Goal: Transaction & Acquisition: Purchase product/service

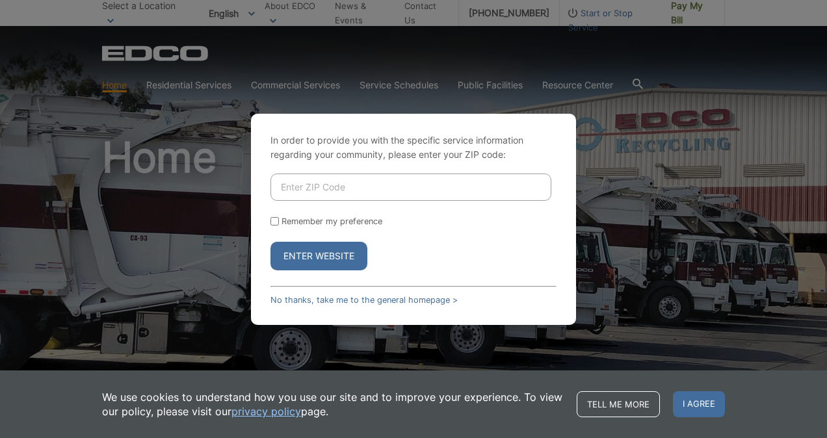
click at [324, 187] on input "Enter ZIP Code" at bounding box center [410, 187] width 281 height 27
type input "92029"
click at [317, 252] on button "Enter Website" at bounding box center [318, 256] width 97 height 29
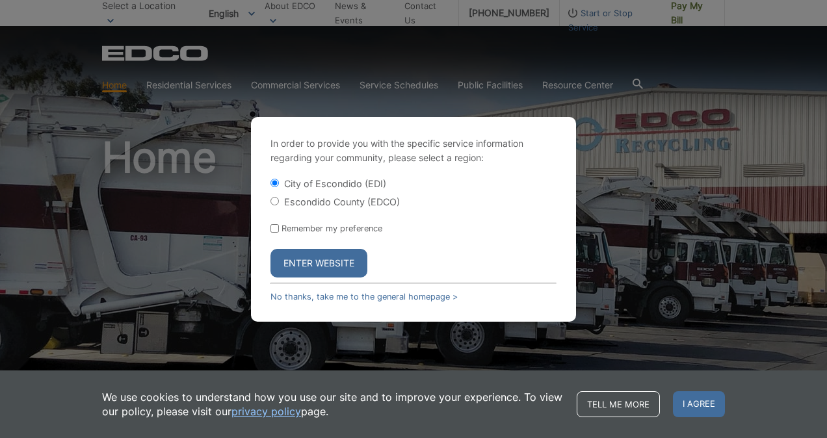
click at [268, 196] on div "In order to provide you with the specific service information regarding your co…" at bounding box center [413, 219] width 325 height 205
click at [279, 203] on div "Escondido County (EDCO)" at bounding box center [413, 201] width 286 height 13
click at [275, 198] on input "Escondido County (EDCO)" at bounding box center [274, 201] width 8 height 8
radio input "true"
click at [309, 266] on button "Enter Website" at bounding box center [318, 263] width 97 height 29
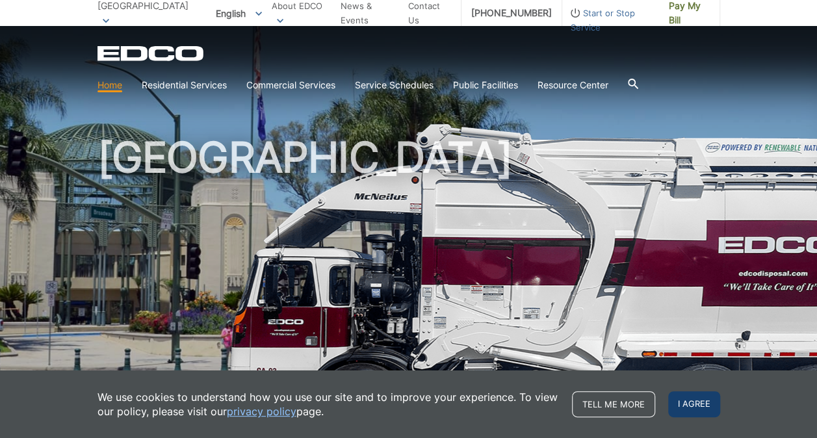
click at [681, 394] on span "I agree" at bounding box center [694, 404] width 52 height 26
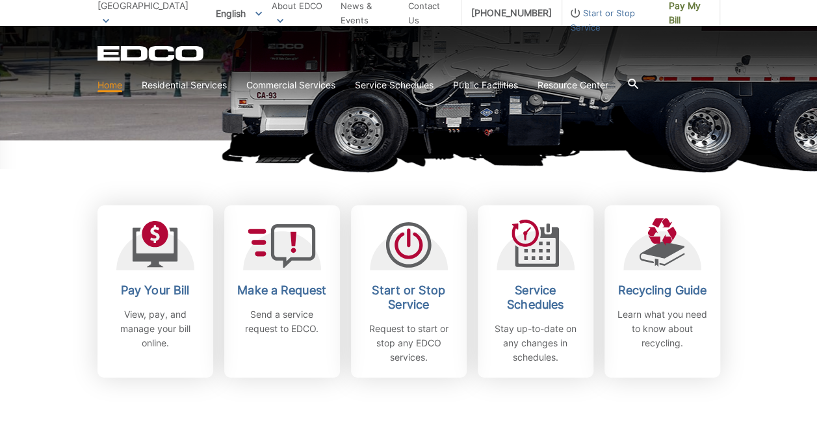
scroll to position [276, 0]
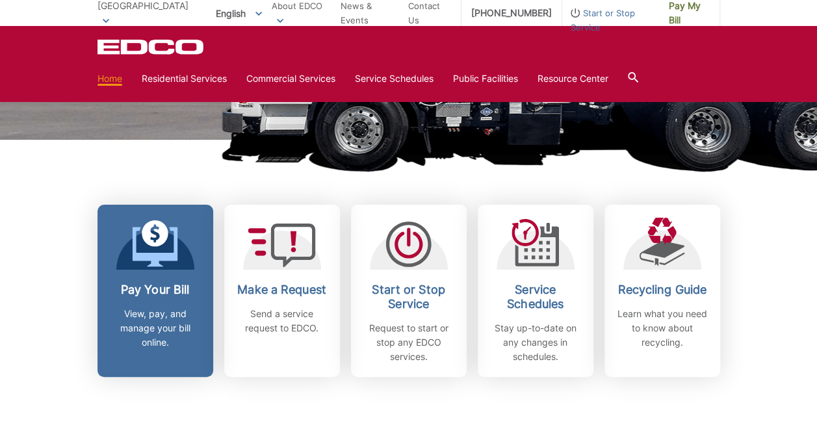
click at [133, 324] on p "View, pay, and manage your bill online." at bounding box center [155, 328] width 96 height 43
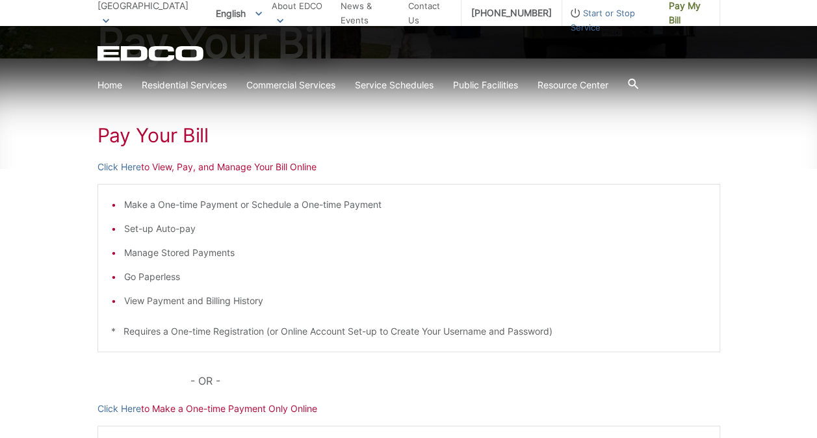
scroll to position [168, 0]
click at [118, 164] on link "Click Here" at bounding box center [119, 168] width 44 height 14
